Goal: Find specific page/section: Find specific page/section

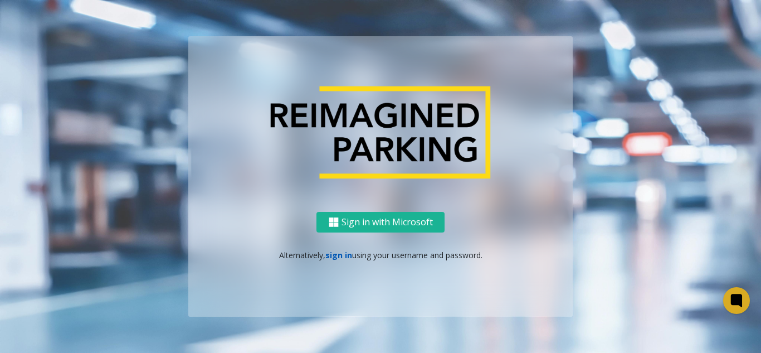
click at [341, 256] on link "sign in" at bounding box center [339, 255] width 27 height 11
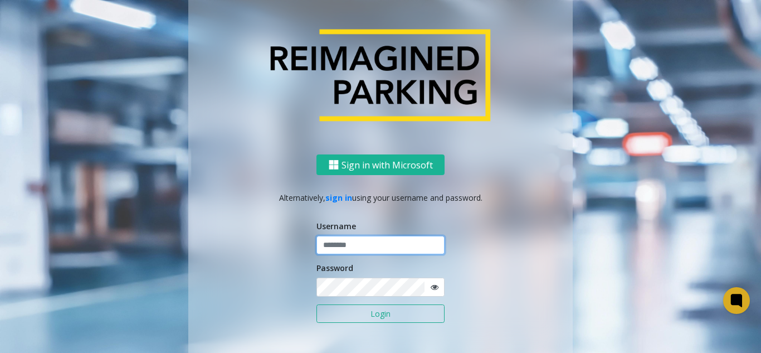
click at [360, 245] on input "text" at bounding box center [381, 245] width 128 height 19
type input "*******"
click at [317, 304] on button "Login" at bounding box center [381, 313] width 128 height 19
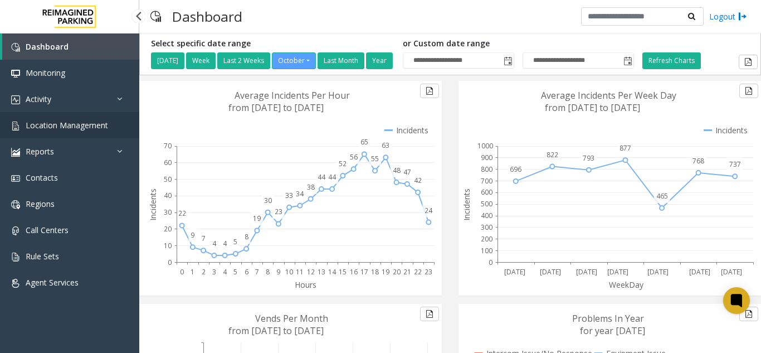
click at [80, 123] on span "Location Management" at bounding box center [67, 125] width 82 height 11
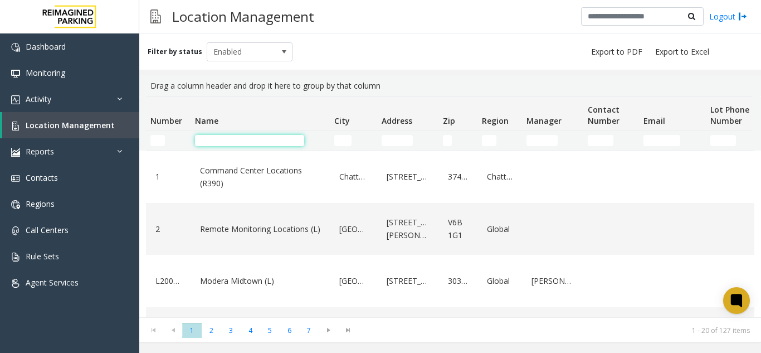
click at [222, 142] on input "Name Filter" at bounding box center [249, 140] width 109 height 11
click at [207, 145] on input "Name Filter" at bounding box center [249, 140] width 109 height 11
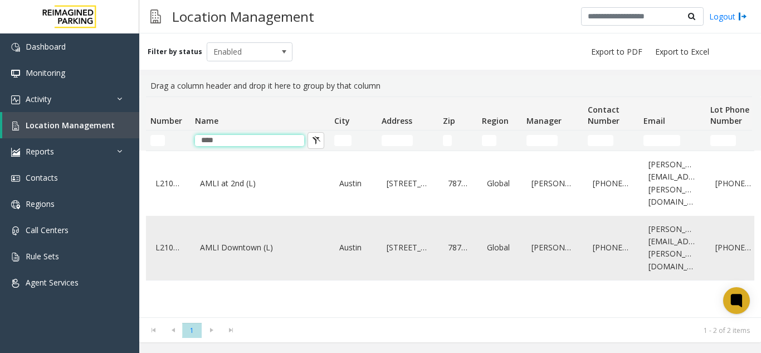
type input "****"
click at [234, 239] on link "AMLI Downtown (L)" at bounding box center [260, 248] width 126 height 18
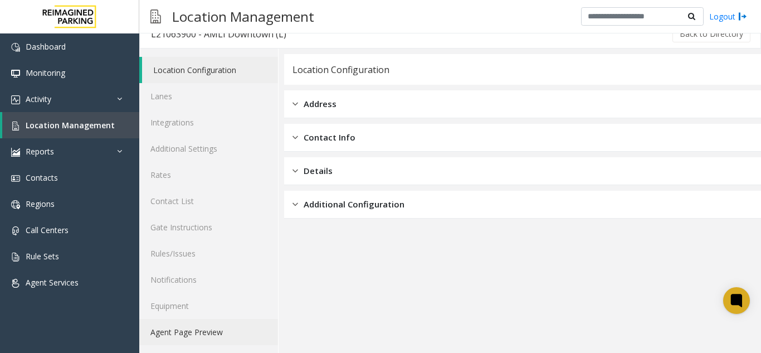
scroll to position [14, 0]
click at [180, 331] on link "Agent Page Preview" at bounding box center [208, 331] width 139 height 26
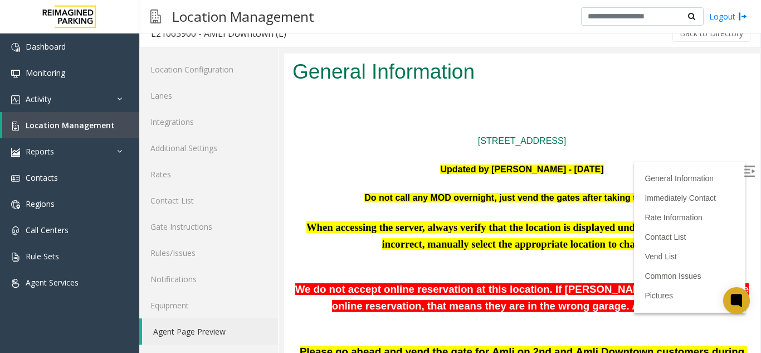
scroll to position [56, 0]
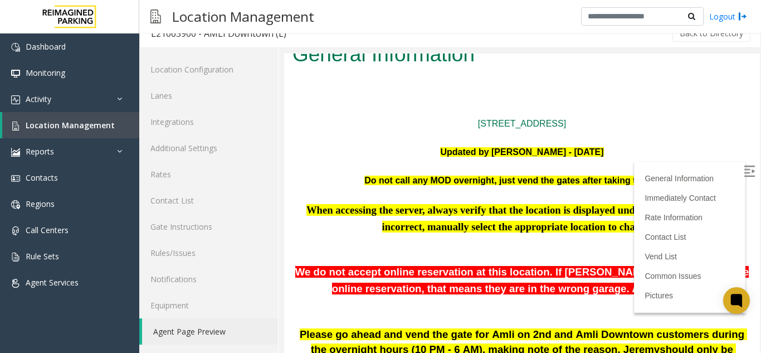
click at [744, 172] on img at bounding box center [749, 171] width 11 height 11
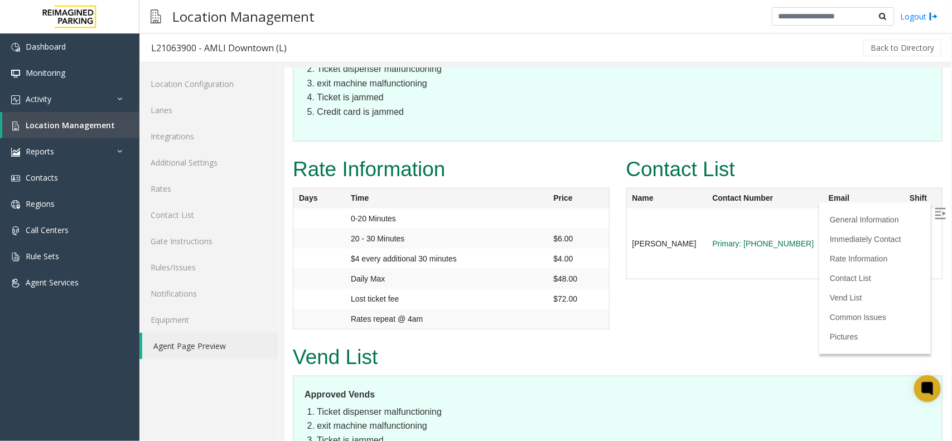
scroll to position [2411, 0]
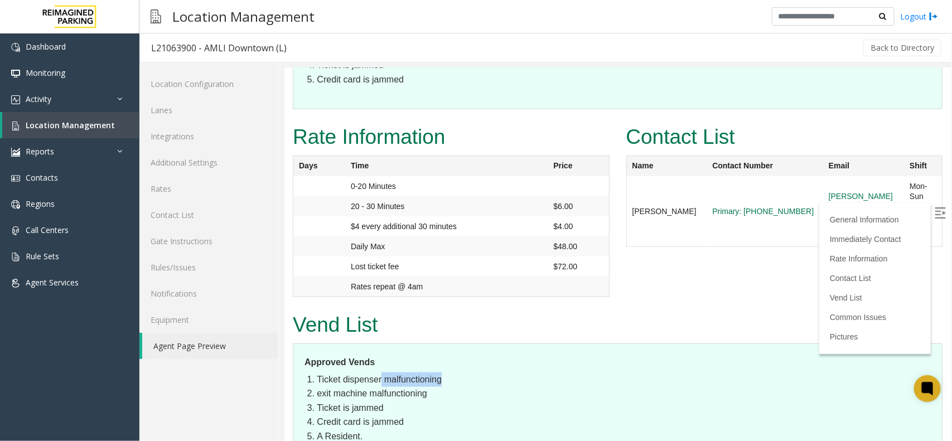
drag, startPoint x: 439, startPoint y: 219, endPoint x: 381, endPoint y: 224, distance: 57.6
click at [381, 352] on li "Ticket dispenser malfunctioning" at bounding box center [623, 379] width 614 height 14
copy li "malfunctioning"
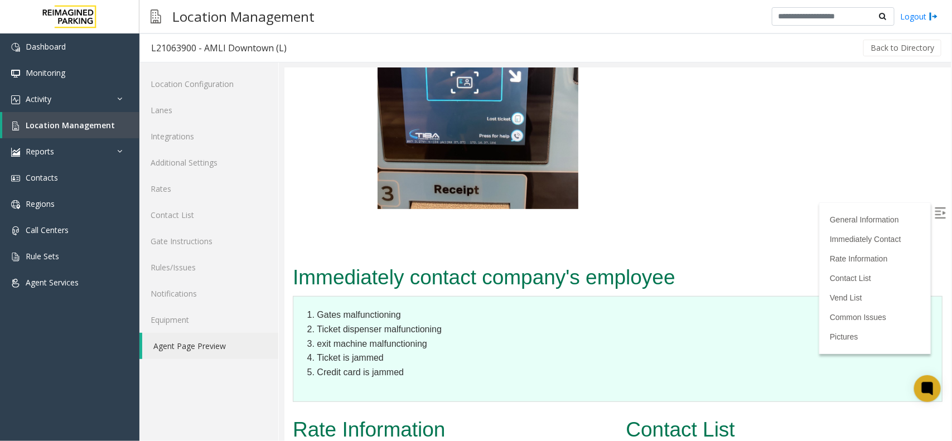
scroll to position [2097, 0]
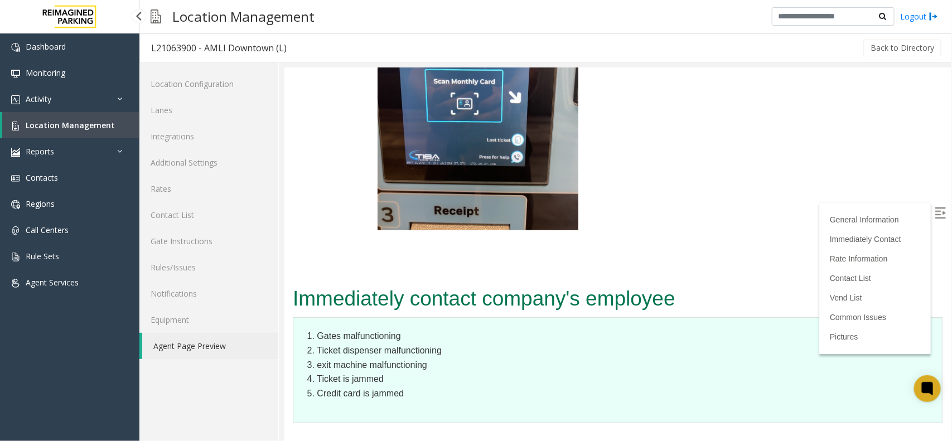
click at [56, 128] on span "Location Management" at bounding box center [70, 125] width 89 height 11
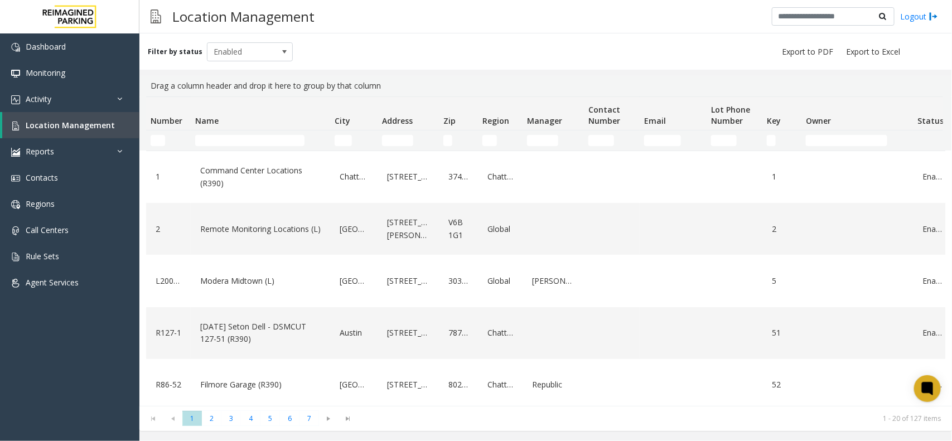
click at [222, 148] on td "Name Filter" at bounding box center [260, 140] width 139 height 20
click at [224, 140] on input "Name Filter" at bounding box center [249, 140] width 109 height 11
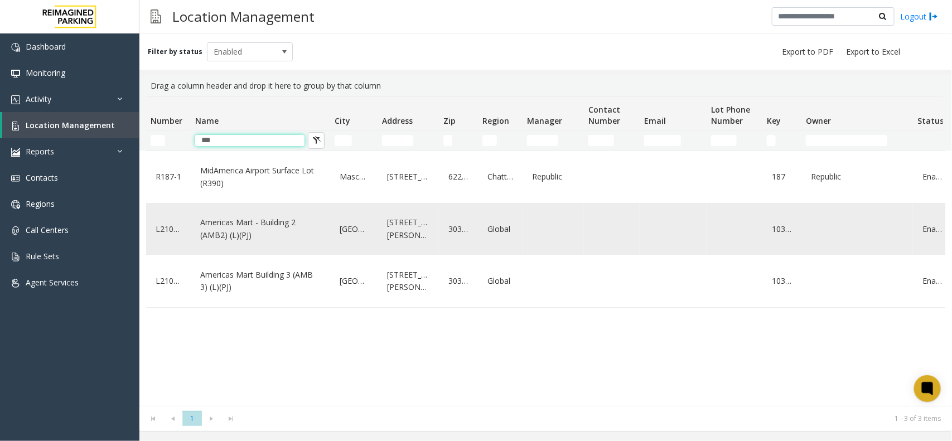
type input "***"
click at [229, 231] on link "Americas Mart - Building 2 (AMB2) (L)(PJ)" at bounding box center [260, 228] width 126 height 31
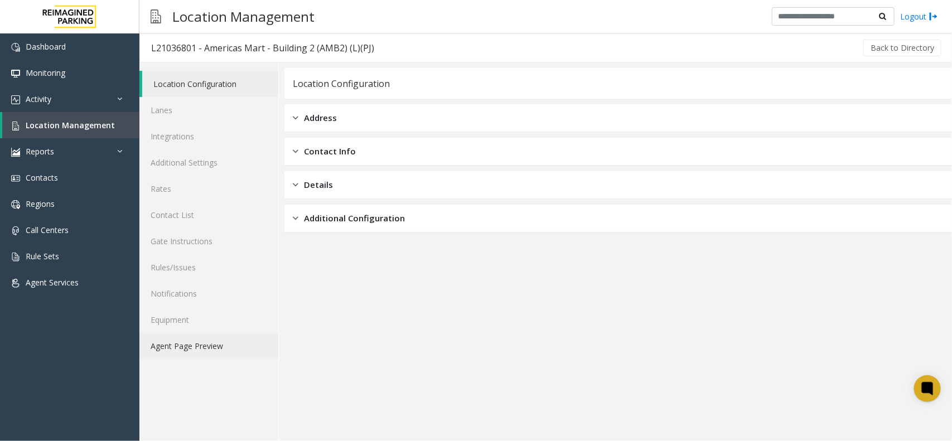
click at [193, 346] on link "Agent Page Preview" at bounding box center [208, 346] width 139 height 26
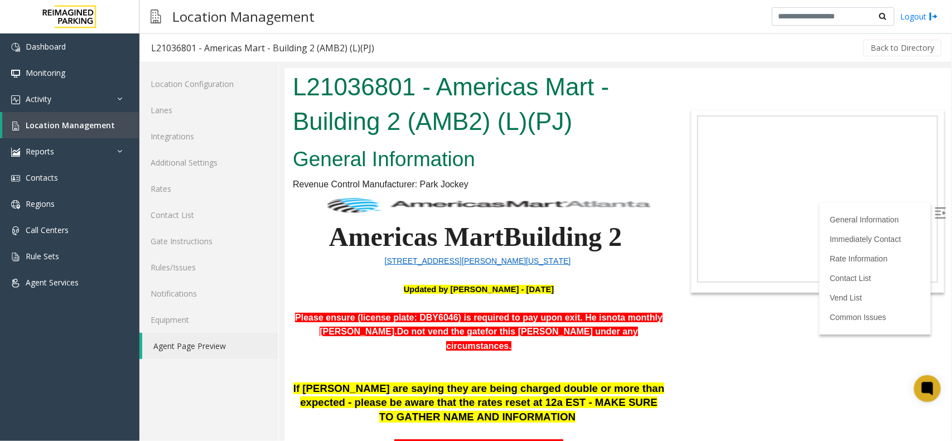
click at [761, 210] on img at bounding box center [939, 212] width 11 height 11
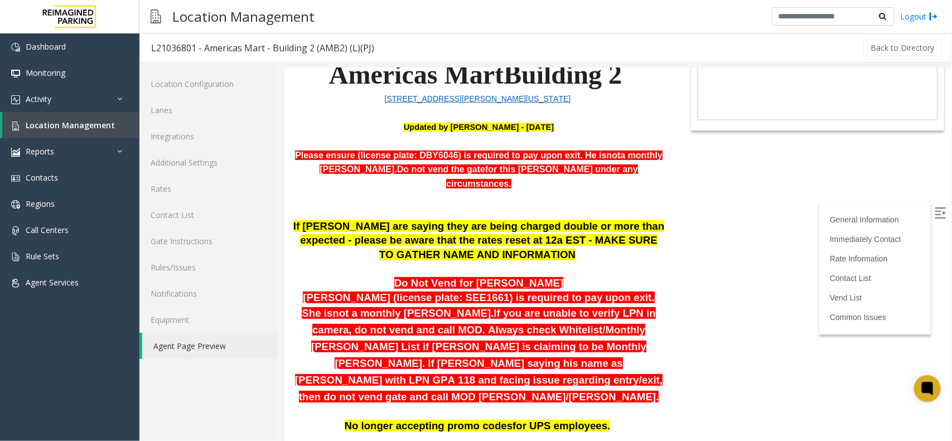
scroll to position [139, 0]
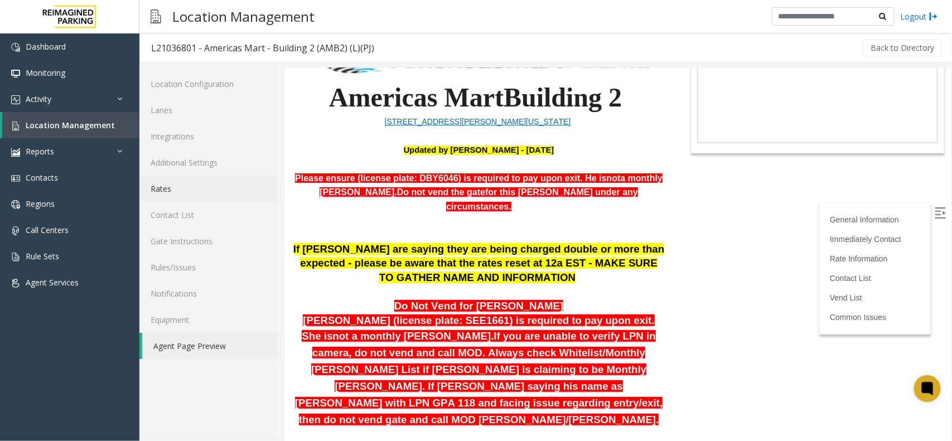
click at [178, 192] on link "Rates" at bounding box center [208, 189] width 139 height 26
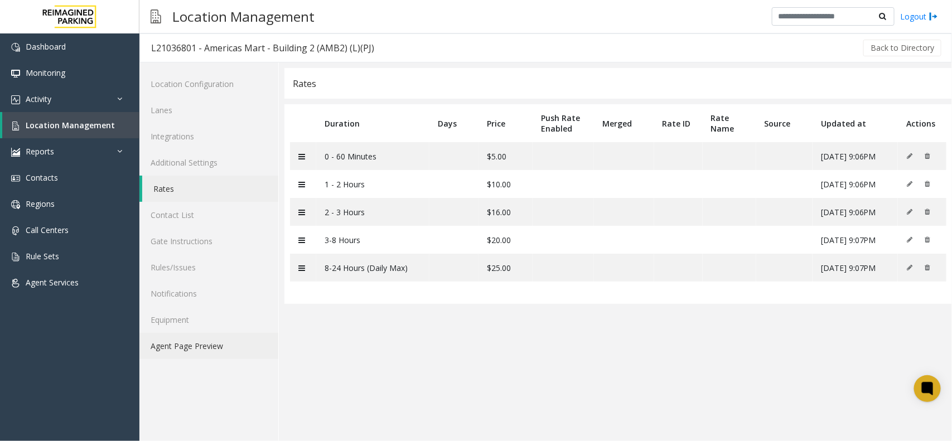
click at [219, 350] on link "Agent Page Preview" at bounding box center [208, 346] width 139 height 26
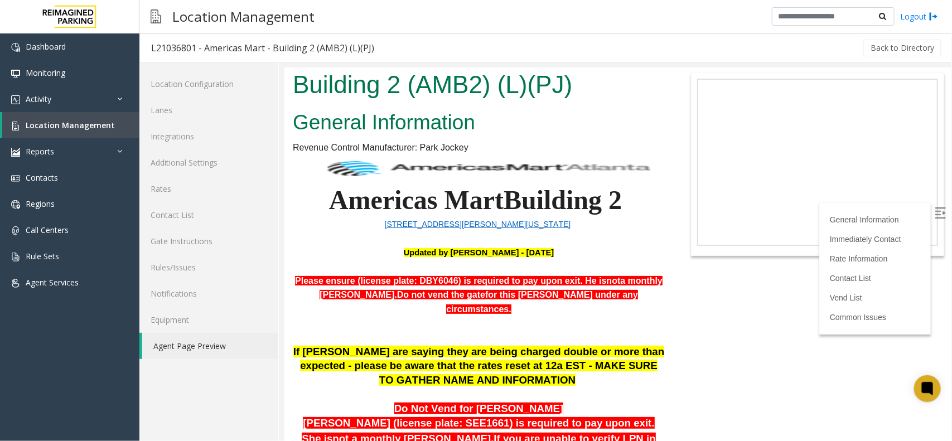
scroll to position [70, 0]
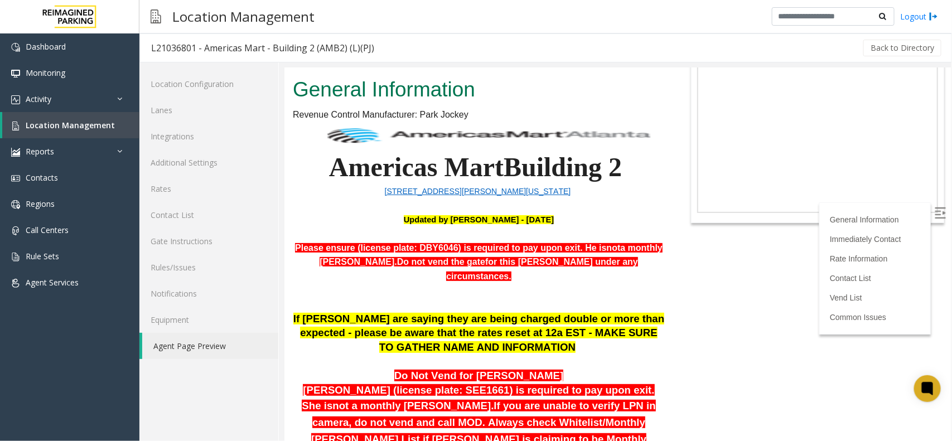
click at [761, 210] on img at bounding box center [939, 212] width 11 height 11
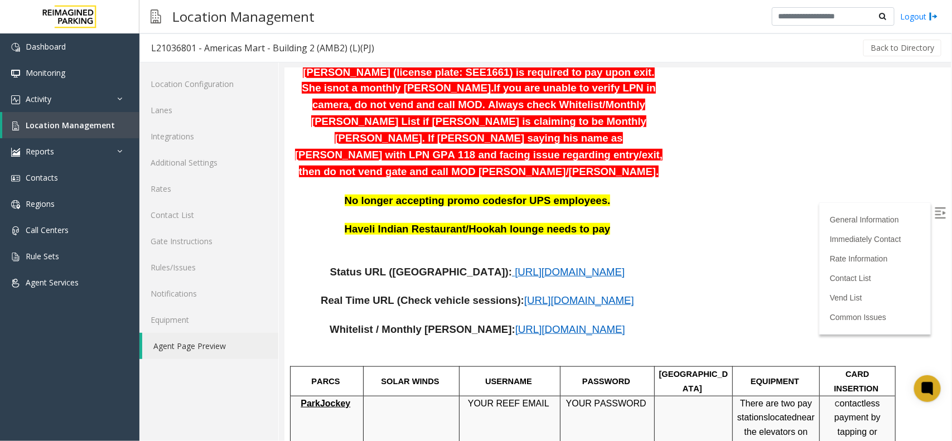
scroll to position [418, 0]
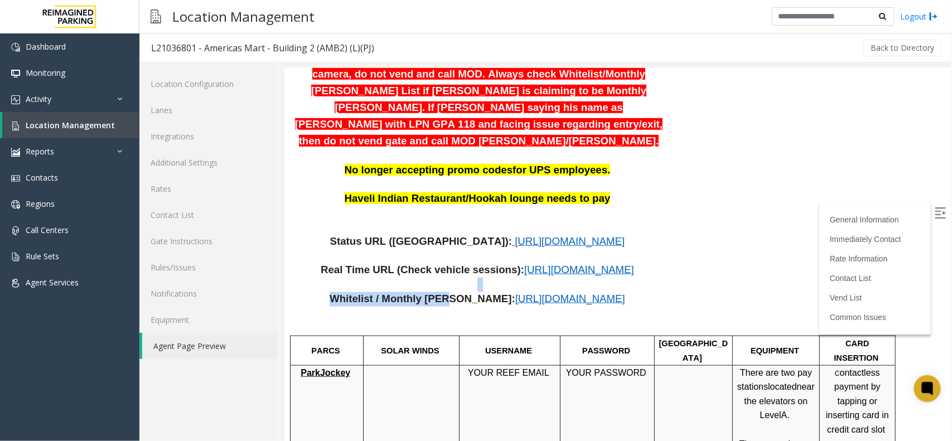
drag, startPoint x: 452, startPoint y: 278, endPoint x: 463, endPoint y: 281, distance: 11.1
click at [453, 280] on div "Haveli Indian Restaurant/Hookah lounge needs to pay Status URL (Vend Gate): htt…" at bounding box center [478, 248] width 372 height 114
click at [515, 292] on span "https://www.parkjockey.com/en-us/manage/1633/whitelist" at bounding box center [570, 298] width 110 height 12
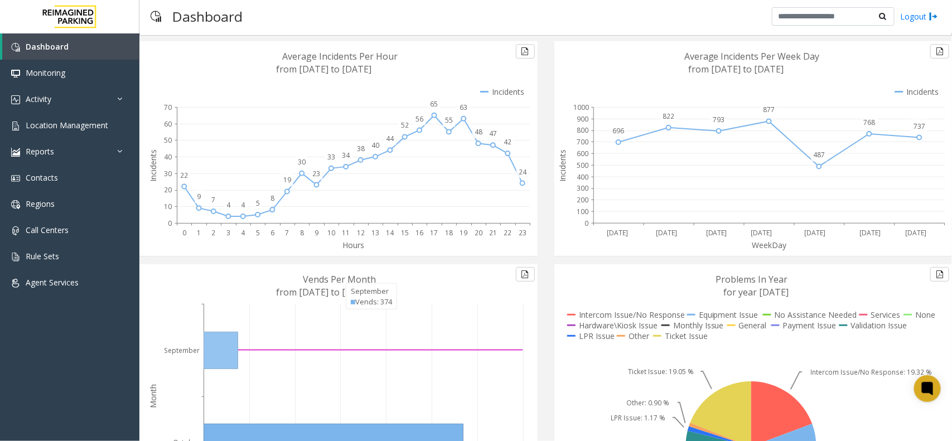
scroll to position [70, 0]
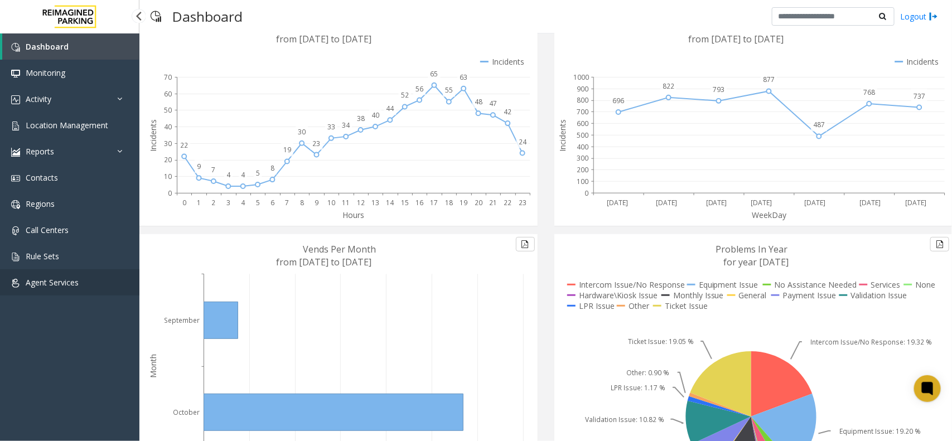
click at [72, 281] on span "Agent Services" at bounding box center [52, 282] width 53 height 11
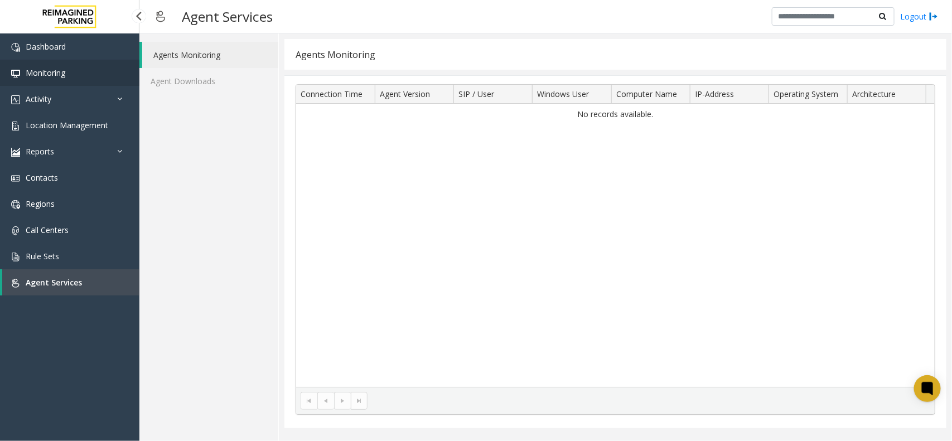
click at [68, 75] on link "Monitoring" at bounding box center [69, 73] width 139 height 26
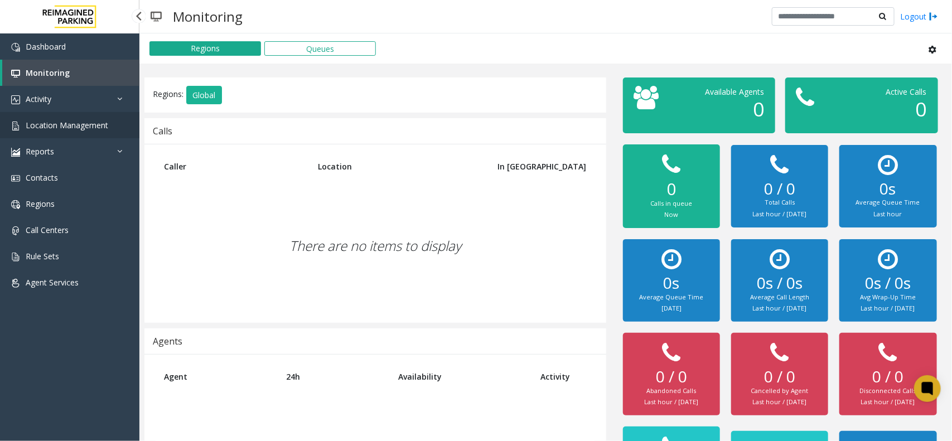
click at [71, 122] on span "Location Management" at bounding box center [67, 125] width 82 height 11
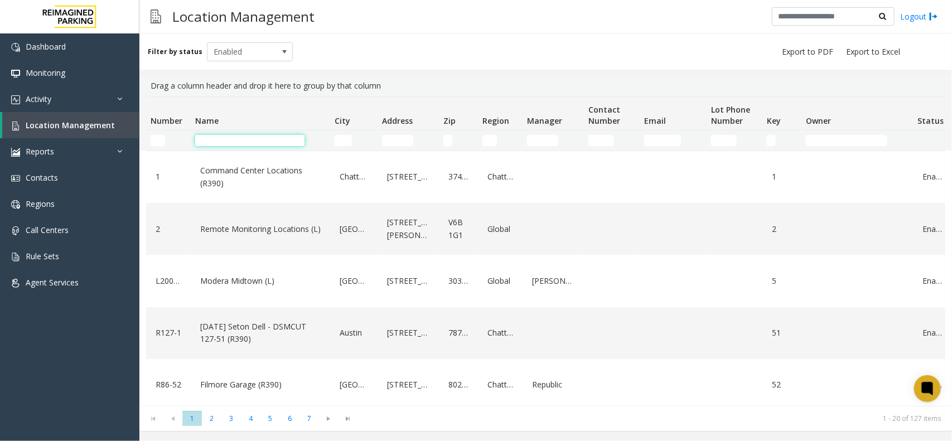
click at [263, 140] on input "Name Filter" at bounding box center [249, 140] width 109 height 11
click at [238, 138] on input "Name Filter" at bounding box center [249, 140] width 109 height 11
click at [230, 134] on td "Name Filter" at bounding box center [260, 140] width 139 height 20
click at [230, 138] on input "Name Filter" at bounding box center [249, 140] width 109 height 11
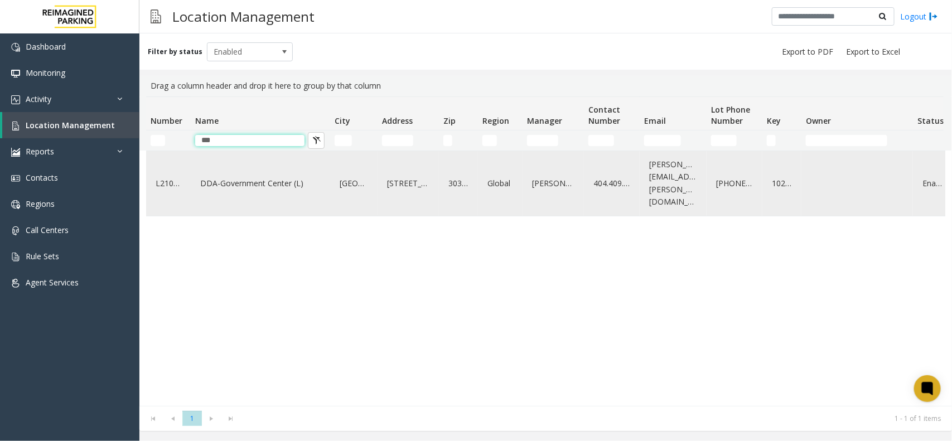
type input "***"
click at [254, 177] on link "DDA-Government Center (L)" at bounding box center [260, 183] width 126 height 18
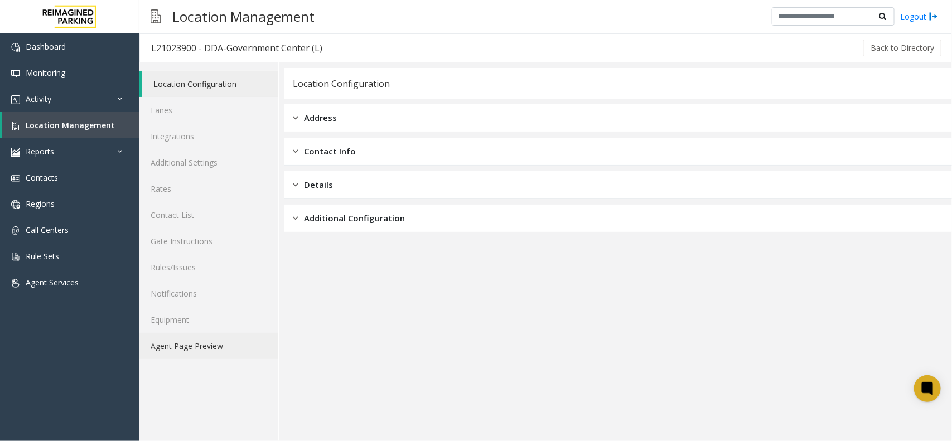
click at [213, 347] on link "Agent Page Preview" at bounding box center [208, 346] width 139 height 26
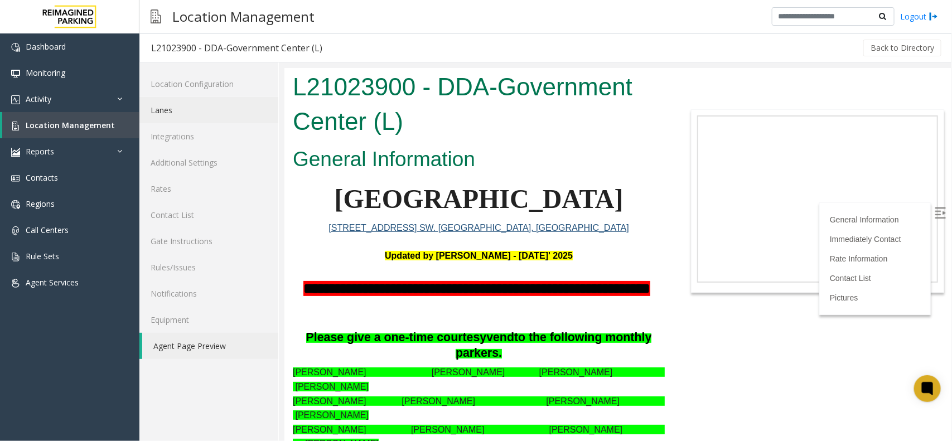
click at [162, 100] on link "Lanes" at bounding box center [208, 110] width 139 height 26
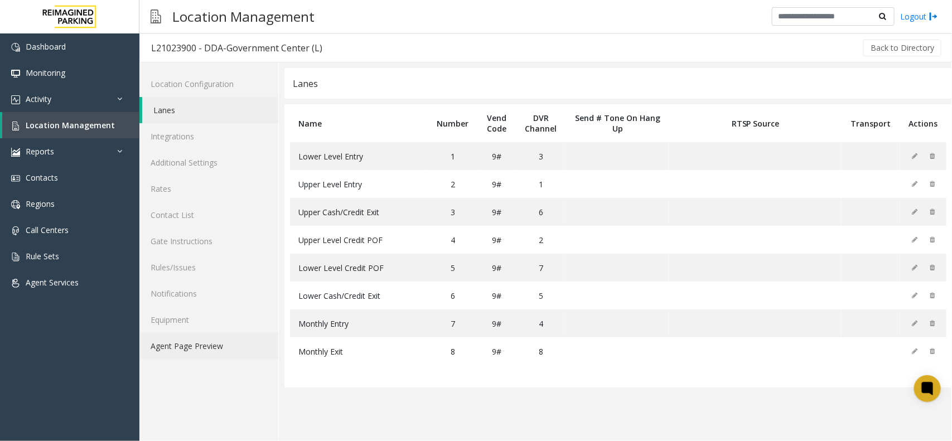
click at [201, 344] on link "Agent Page Preview" at bounding box center [208, 346] width 139 height 26
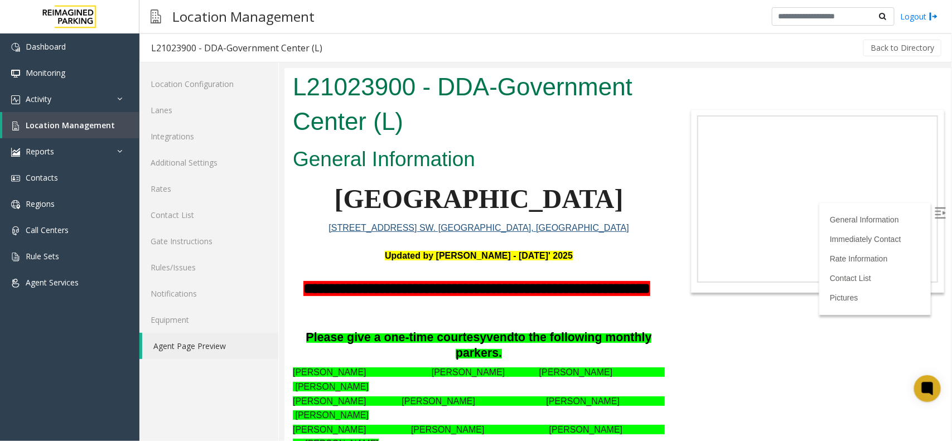
click at [934, 207] on img at bounding box center [939, 212] width 11 height 11
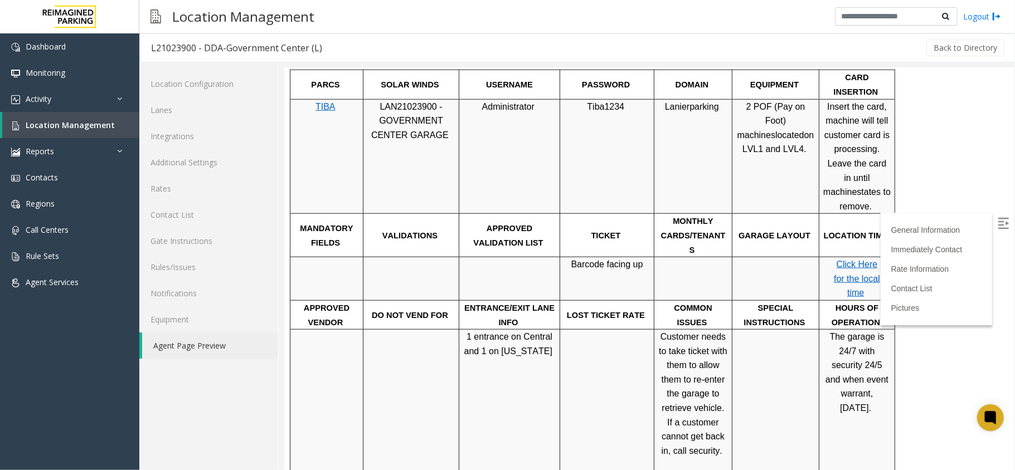
scroll to position [614, 0]
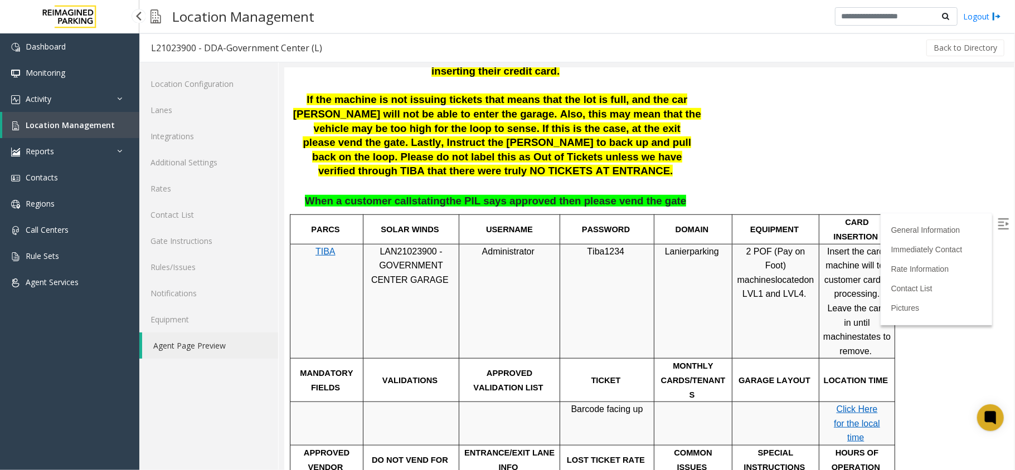
click at [30, 124] on span "Location Management" at bounding box center [70, 125] width 89 height 11
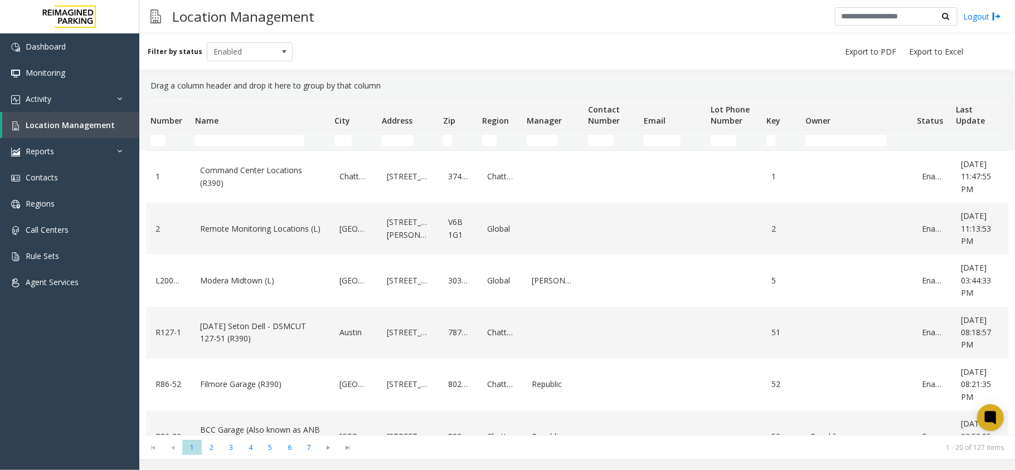
click at [250, 148] on td "Name Filter" at bounding box center [260, 140] width 139 height 20
click at [250, 143] on input "Name Filter" at bounding box center [249, 140] width 109 height 11
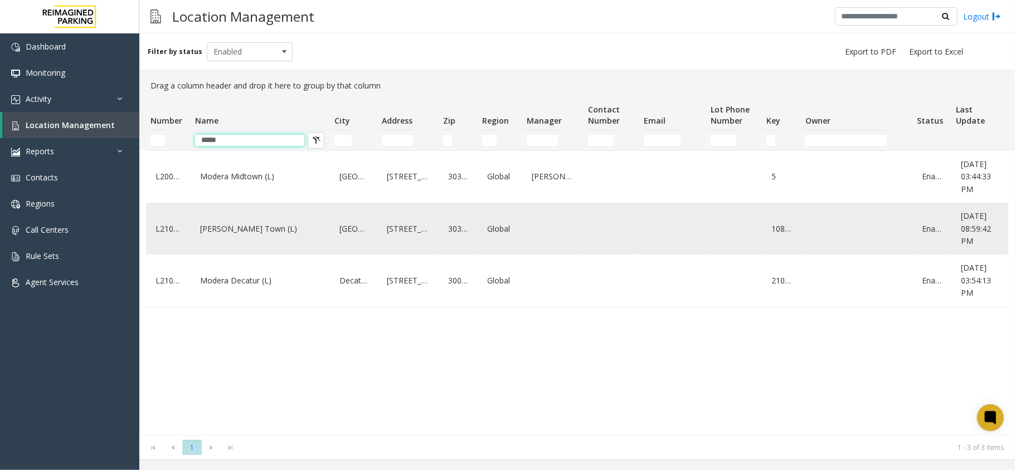
type input "*****"
click at [243, 238] on link "[PERSON_NAME] Town (L)" at bounding box center [260, 229] width 126 height 18
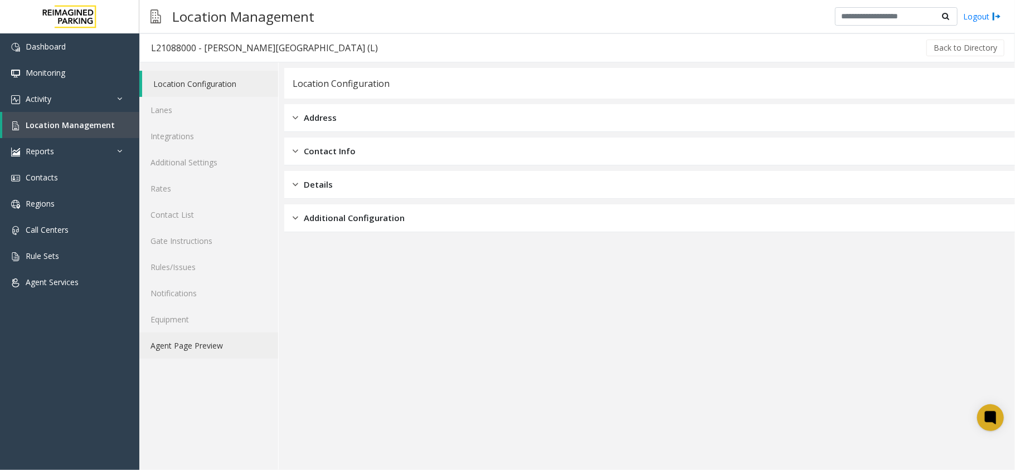
click at [168, 338] on link "Agent Page Preview" at bounding box center [208, 346] width 139 height 26
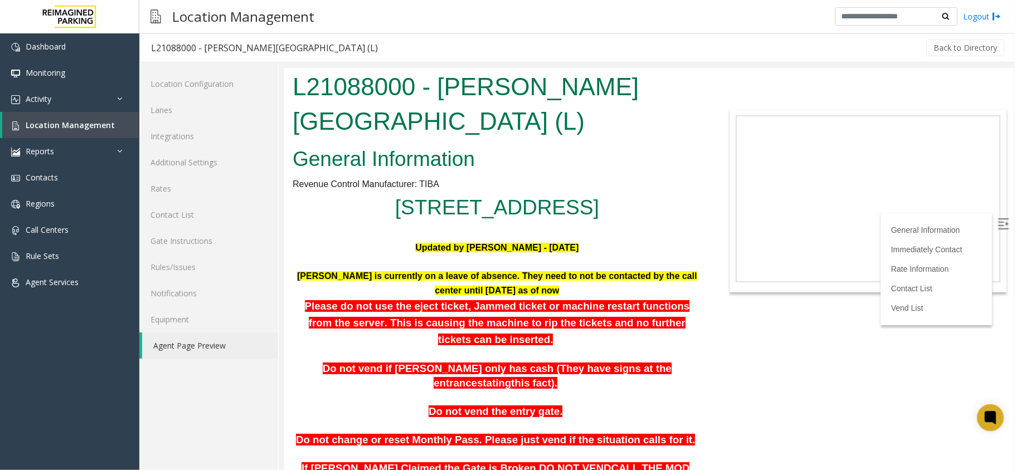
click at [951, 224] on img at bounding box center [1002, 223] width 11 height 11
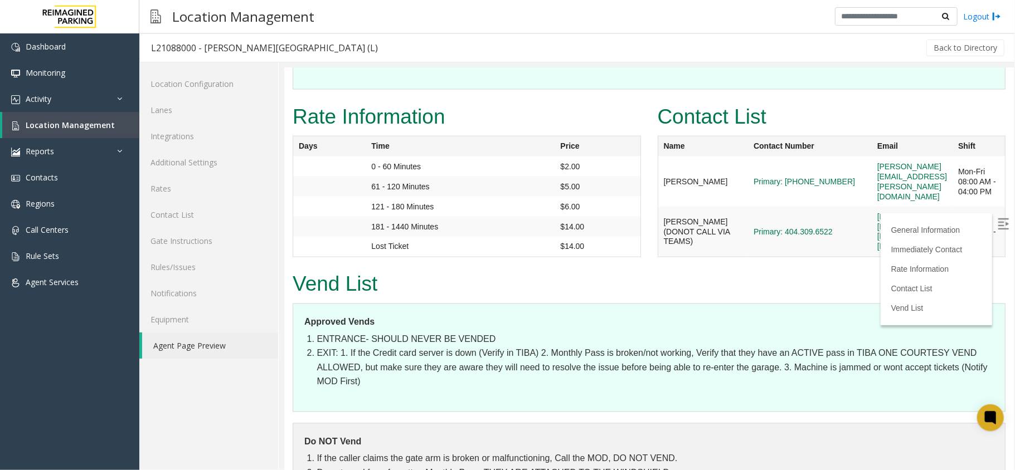
scroll to position [1360, 0]
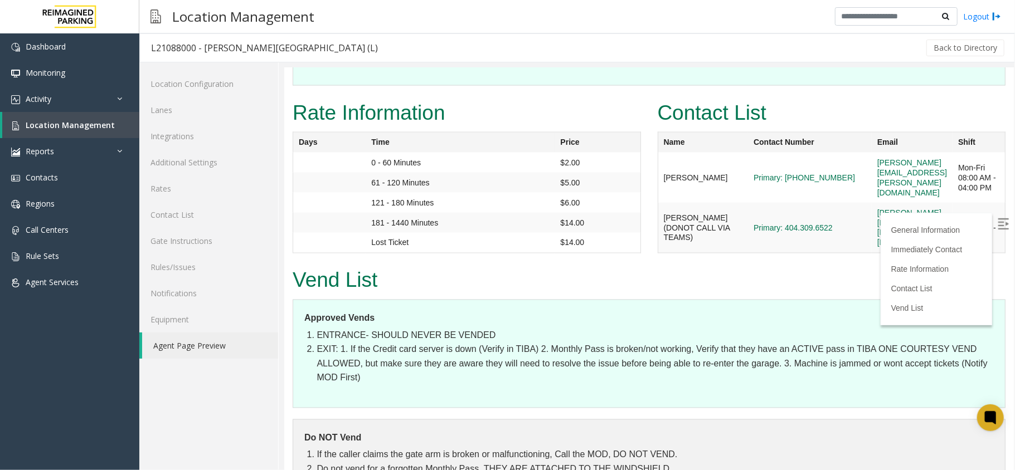
drag, startPoint x: 826, startPoint y: 263, endPoint x: 819, endPoint y: 296, distance: 34.1
click at [98, 129] on span "Location Management" at bounding box center [70, 125] width 89 height 11
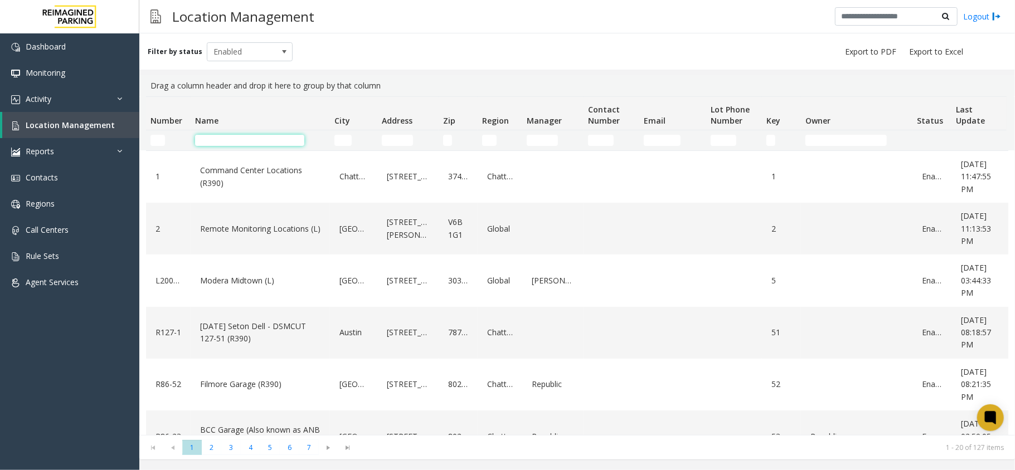
click at [234, 139] on input "Name Filter" at bounding box center [249, 140] width 109 height 11
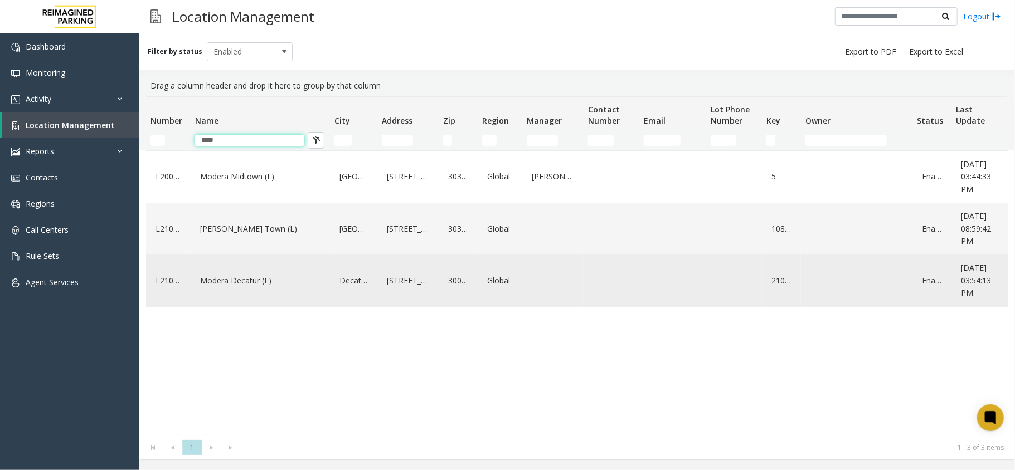
type input "****"
click at [251, 290] on link "Modera Decatur (L)" at bounding box center [260, 281] width 126 height 18
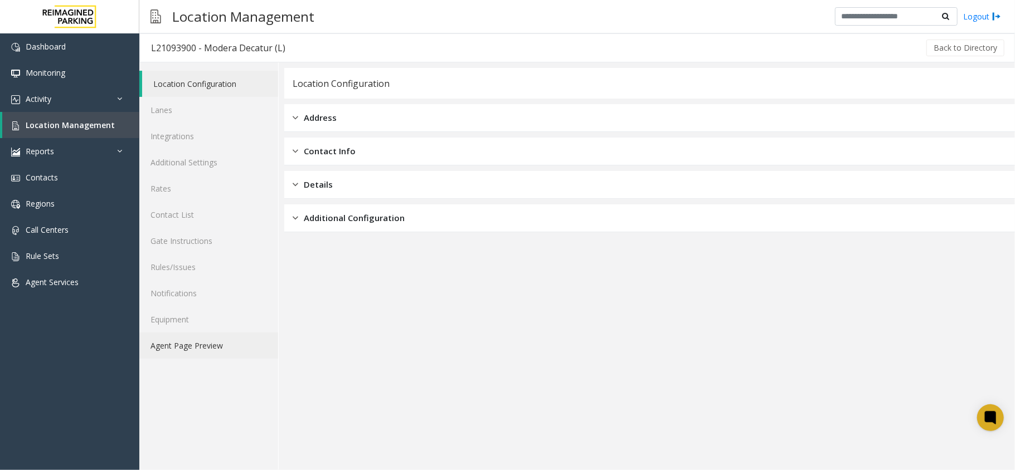
click at [217, 346] on link "Agent Page Preview" at bounding box center [208, 346] width 139 height 26
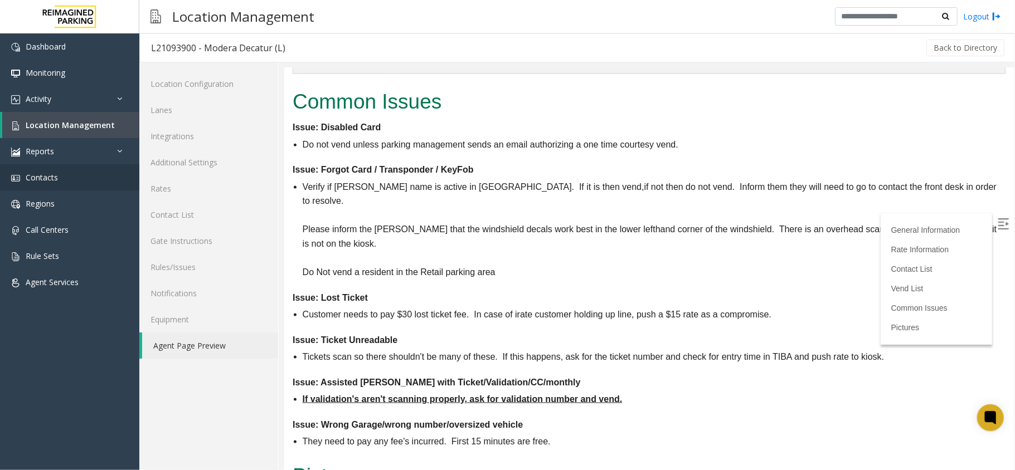
scroll to position [966, 0]
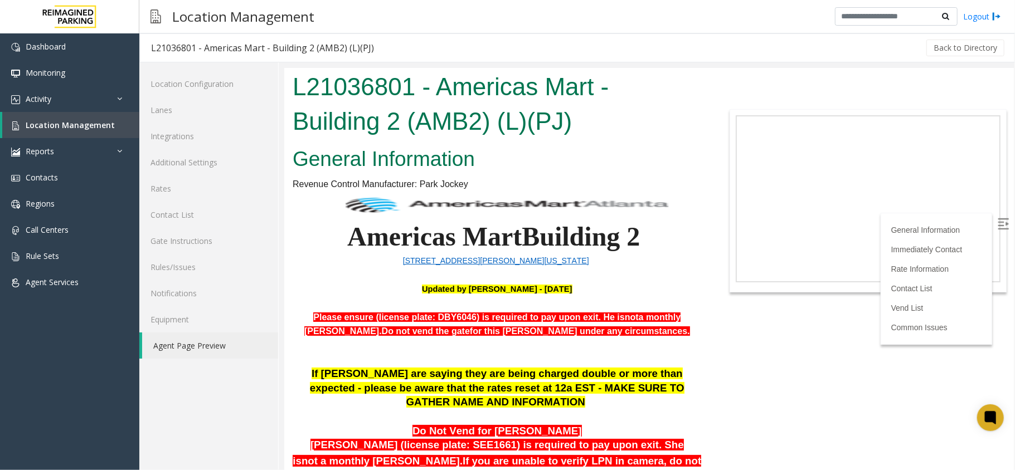
scroll to position [418, 0]
